Goal: Information Seeking & Learning: Learn about a topic

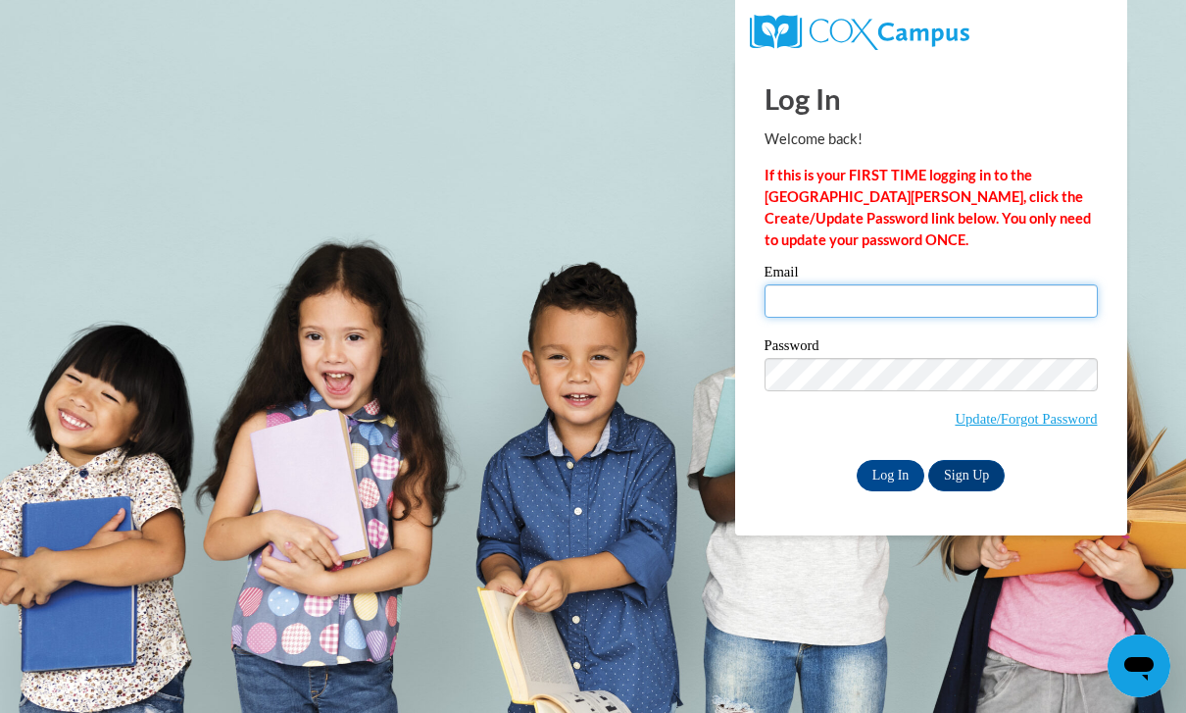
type input "marchlew@student.uiwtx.edu"
click at [890, 474] on input "Log In" at bounding box center [891, 475] width 69 height 31
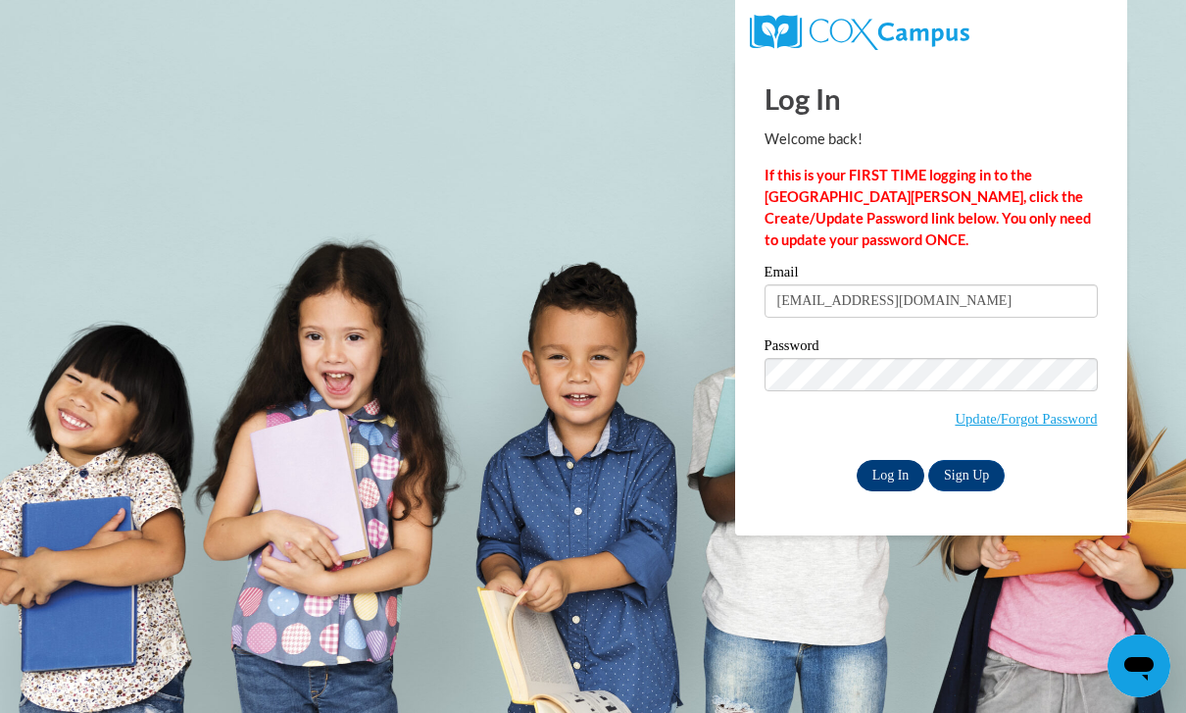
click at [903, 474] on input "Log In" at bounding box center [891, 475] width 69 height 31
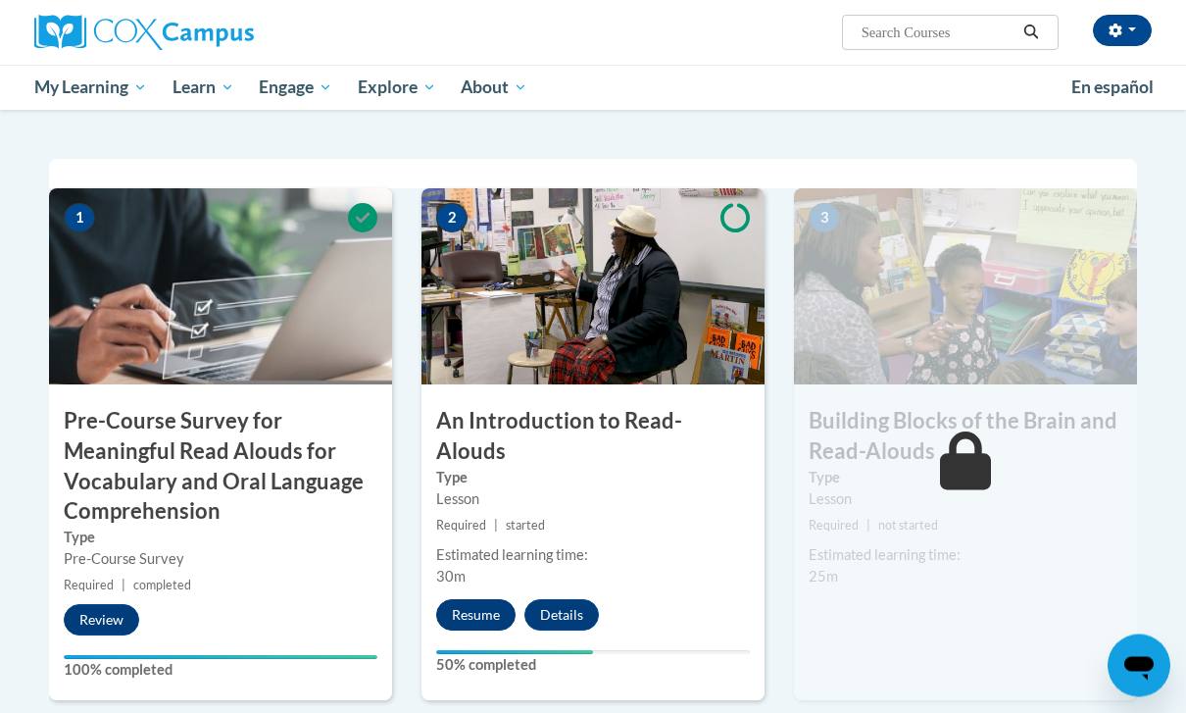
click at [483, 600] on button "Resume" at bounding box center [475, 615] width 79 height 31
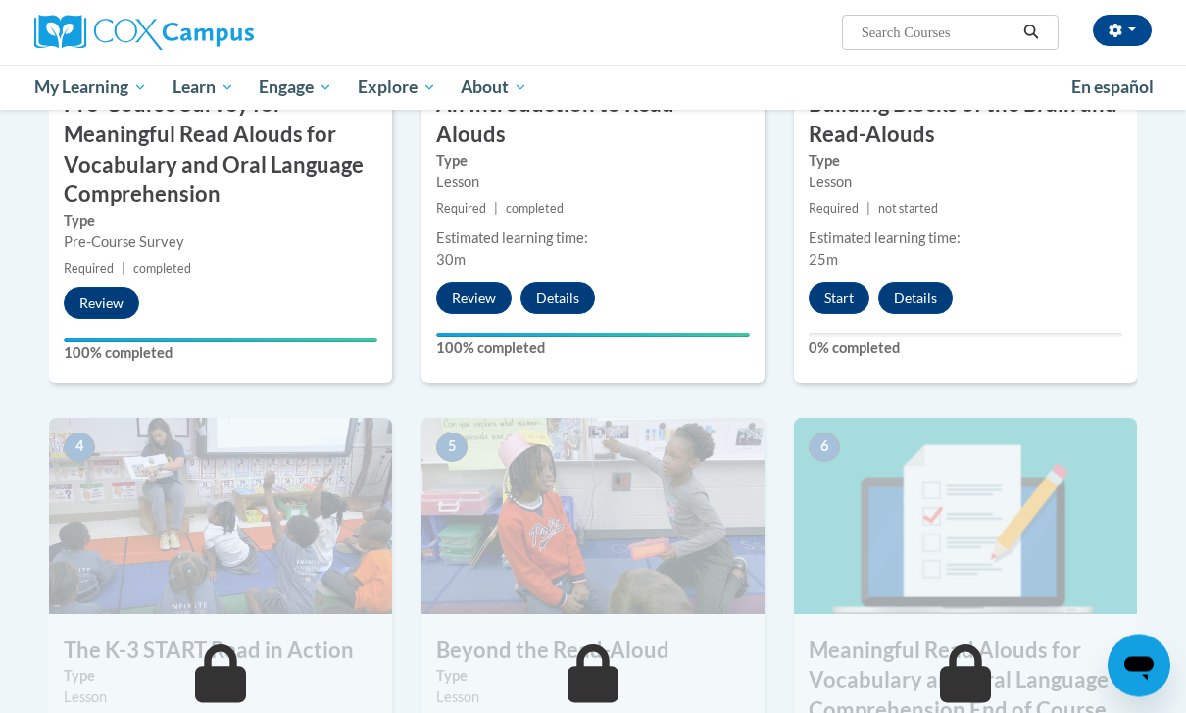
scroll to position [708, 0]
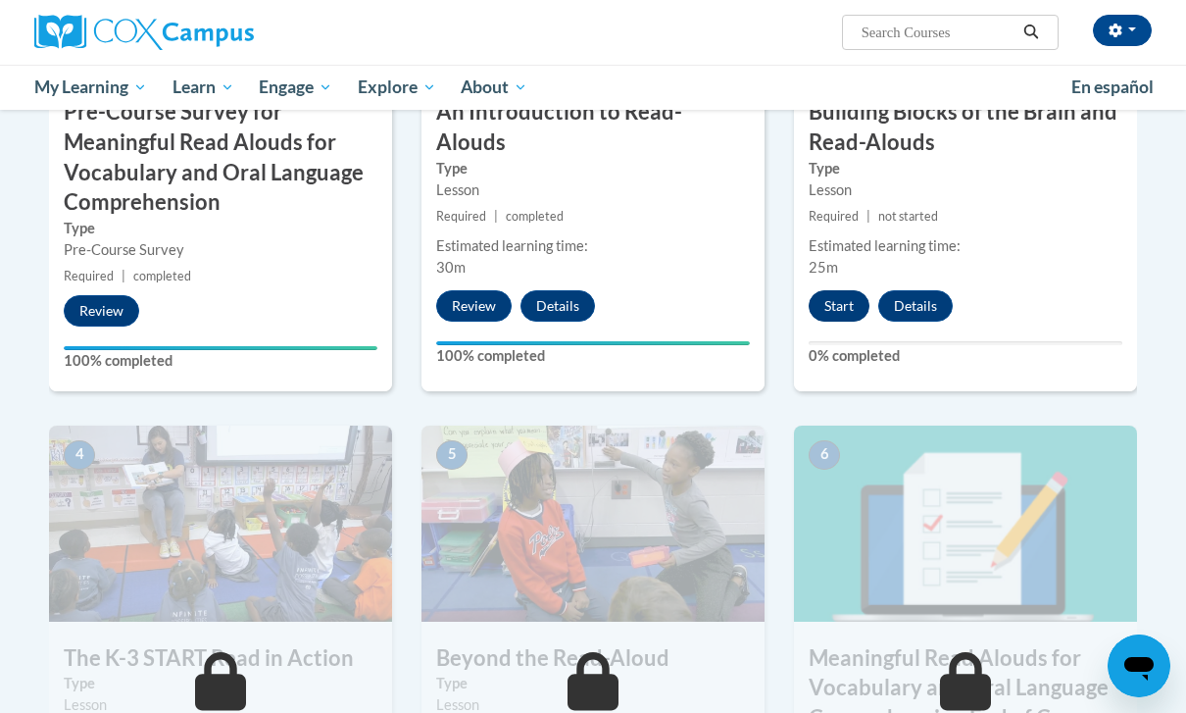
click at [852, 304] on button "Start" at bounding box center [839, 305] width 61 height 31
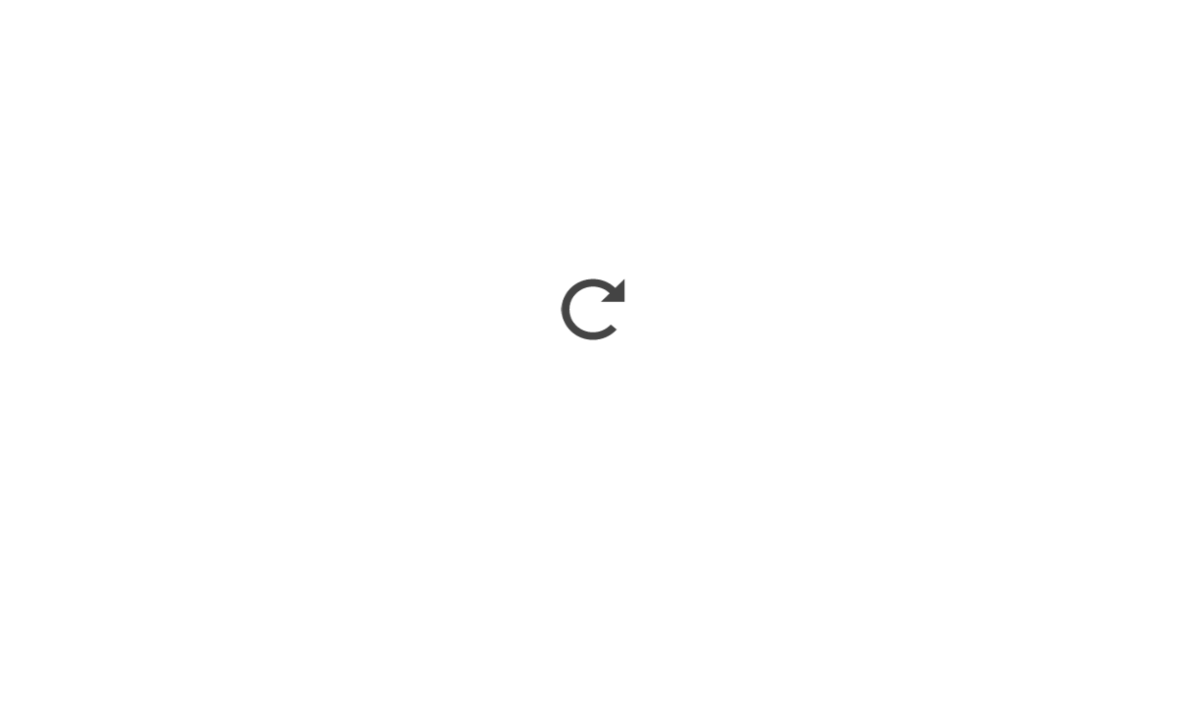
scroll to position [688, 0]
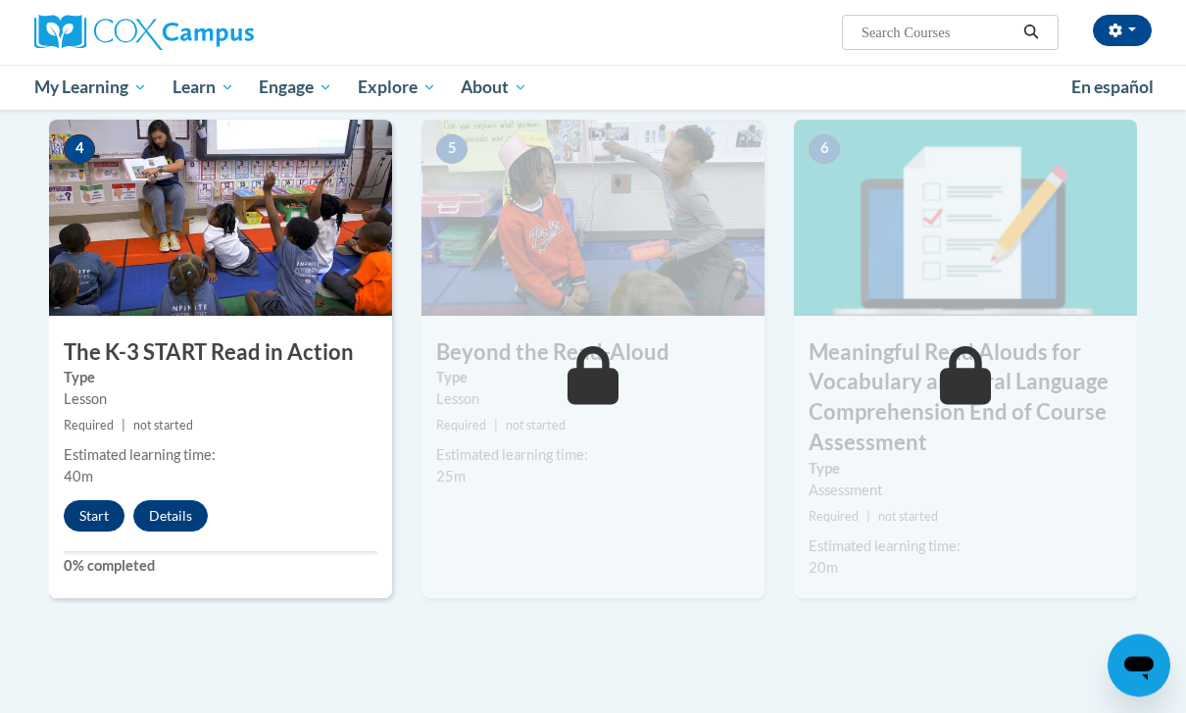
scroll to position [1014, 0]
click at [99, 516] on button "Start" at bounding box center [94, 515] width 61 height 31
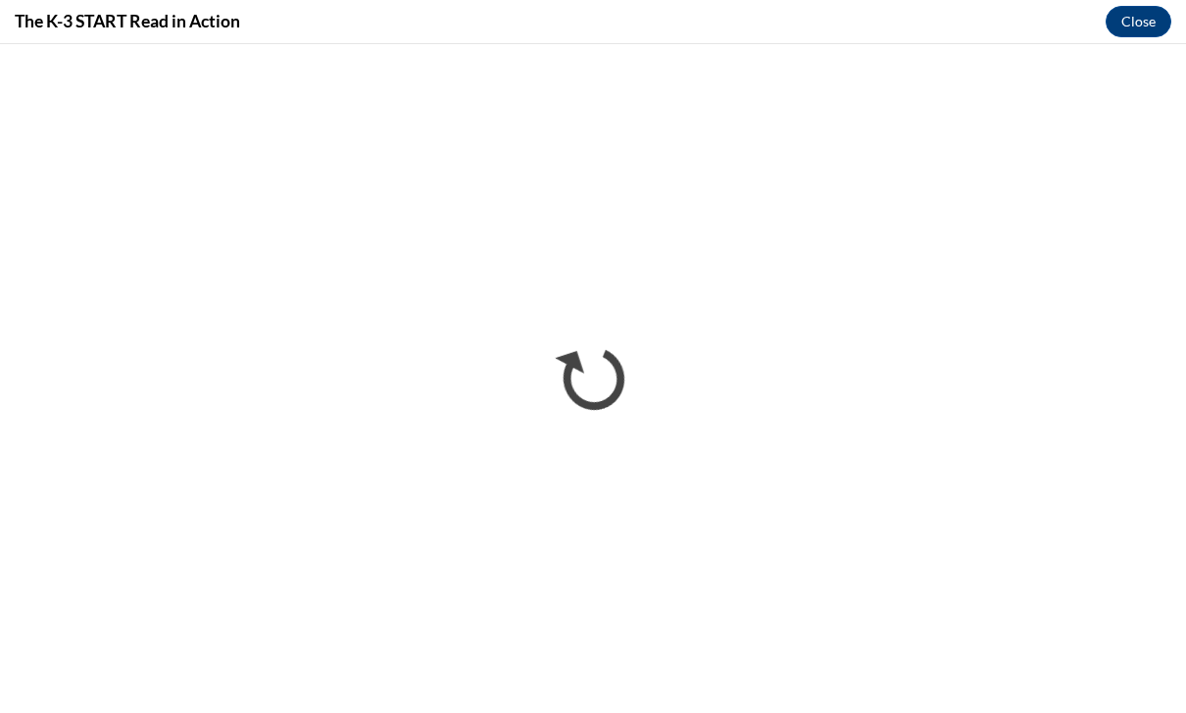
scroll to position [0, 0]
